Goal: Contribute content: Contribute content

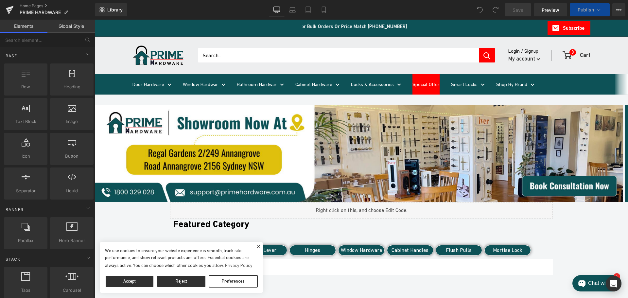
click at [281, 151] on img at bounding box center [358, 153] width 528 height 97
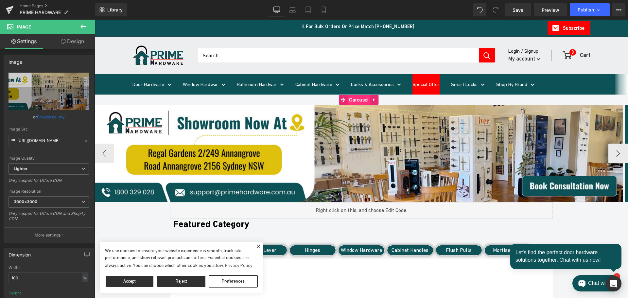
click at [356, 100] on span "Carousel" at bounding box center [358, 100] width 23 height 10
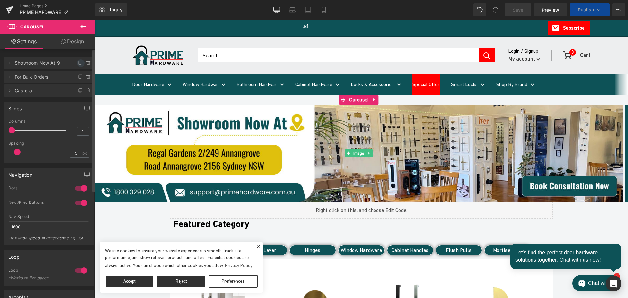
click at [78, 63] on icon at bounding box center [80, 62] width 5 height 5
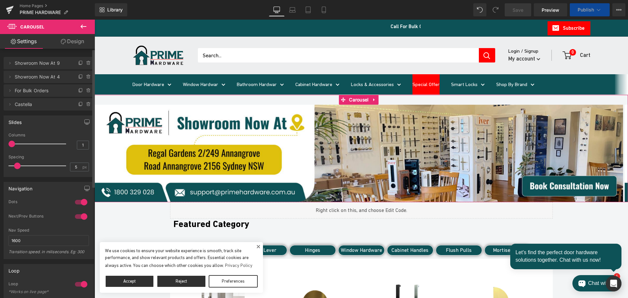
click at [41, 64] on span "Showroom Now At 9" at bounding box center [42, 63] width 55 height 12
click at [10, 63] on icon at bounding box center [9, 62] width 5 height 5
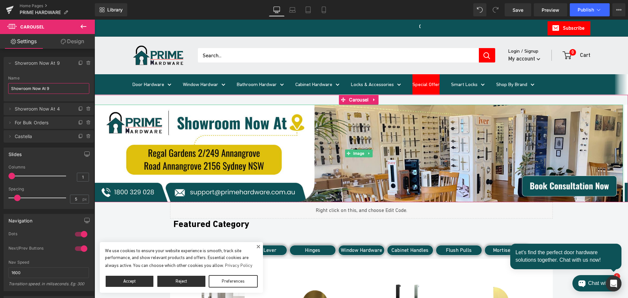
drag, startPoint x: 42, startPoint y: 87, endPoint x: -13, endPoint y: 87, distance: 54.6
click at [0, 87] on html "Carousel You are previewing how the will restyle your page. You can not edit El…" at bounding box center [314, 149] width 628 height 298
click at [26, 62] on span "Spring Sale" at bounding box center [42, 63] width 55 height 12
click at [46, 68] on span "Spring Sale" at bounding box center [42, 63] width 55 height 12
click at [50, 110] on span "Showroom Now At 4" at bounding box center [42, 109] width 55 height 12
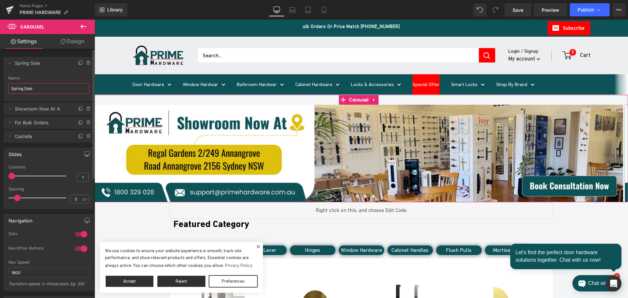
type input "Spring Sale"
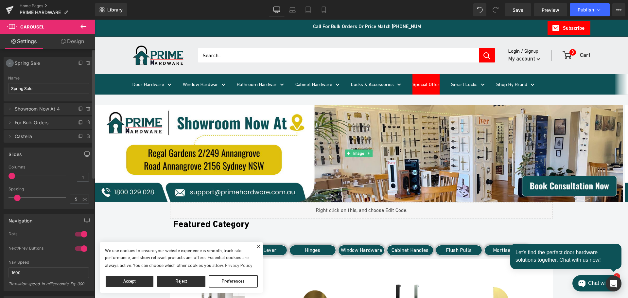
click at [7, 62] on icon at bounding box center [9, 62] width 5 height 5
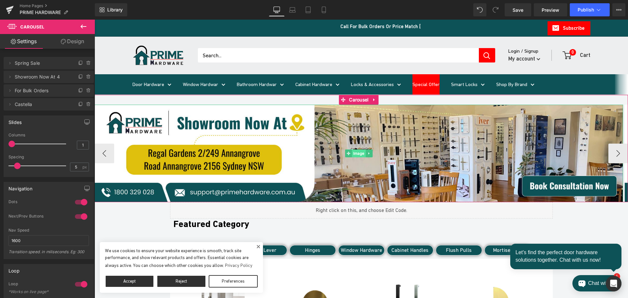
click at [354, 153] on span "Image" at bounding box center [359, 153] width 14 height 8
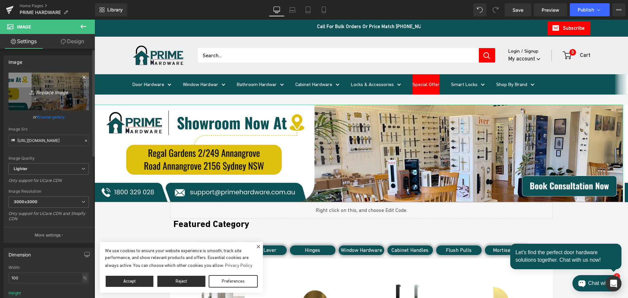
click at [48, 94] on icon "Replace Image" at bounding box center [49, 91] width 52 height 8
type input "C:\fakepath\Spring sale.jpg"
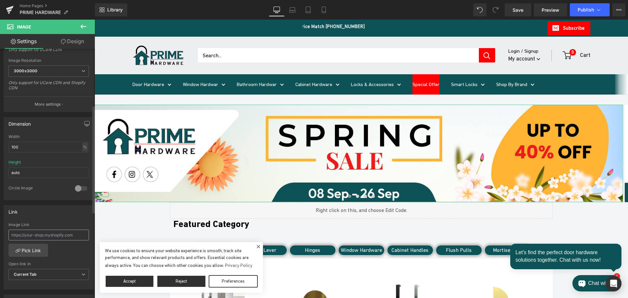
scroll to position [163, 0]
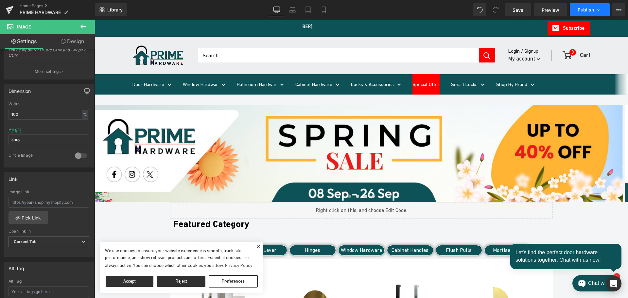
click at [584, 10] on span "Publish" at bounding box center [585, 9] width 16 height 5
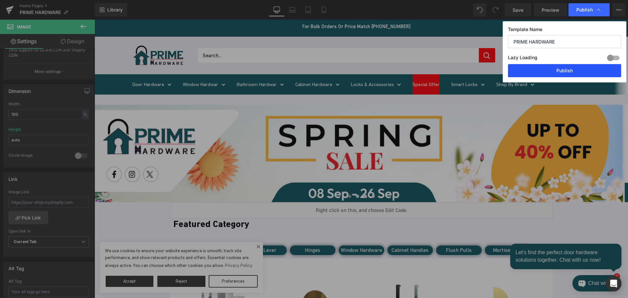
click at [533, 69] on button "Publish" at bounding box center [564, 70] width 113 height 13
